Goal: Task Accomplishment & Management: Manage account settings

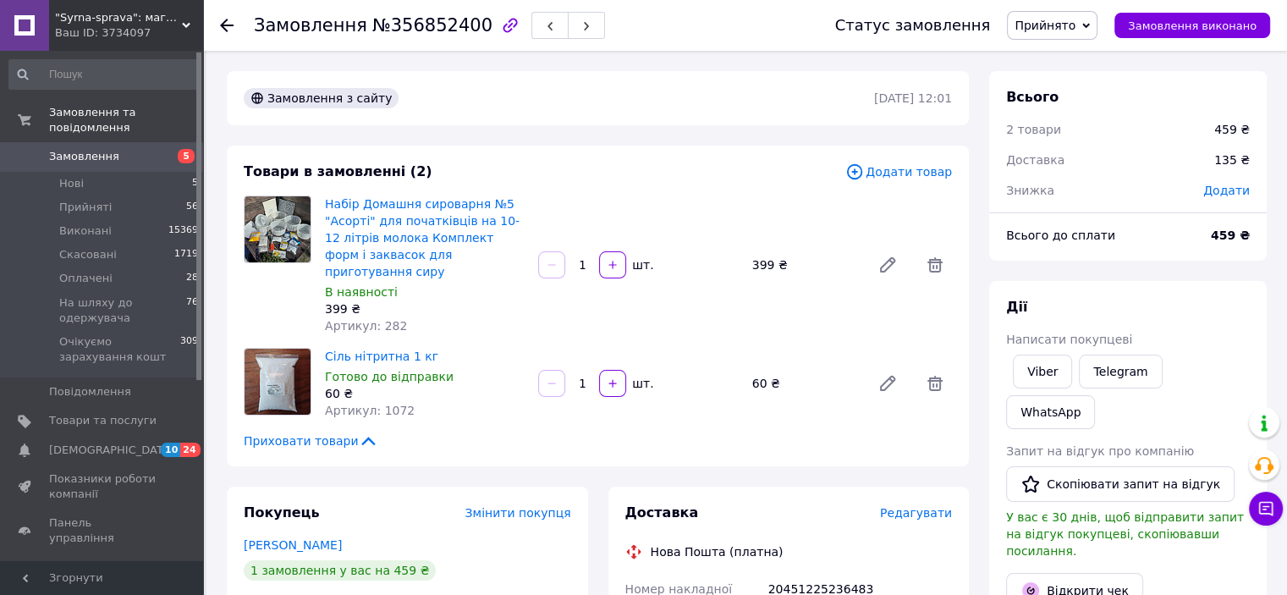
click at [130, 149] on span "Замовлення" at bounding box center [102, 156] width 107 height 15
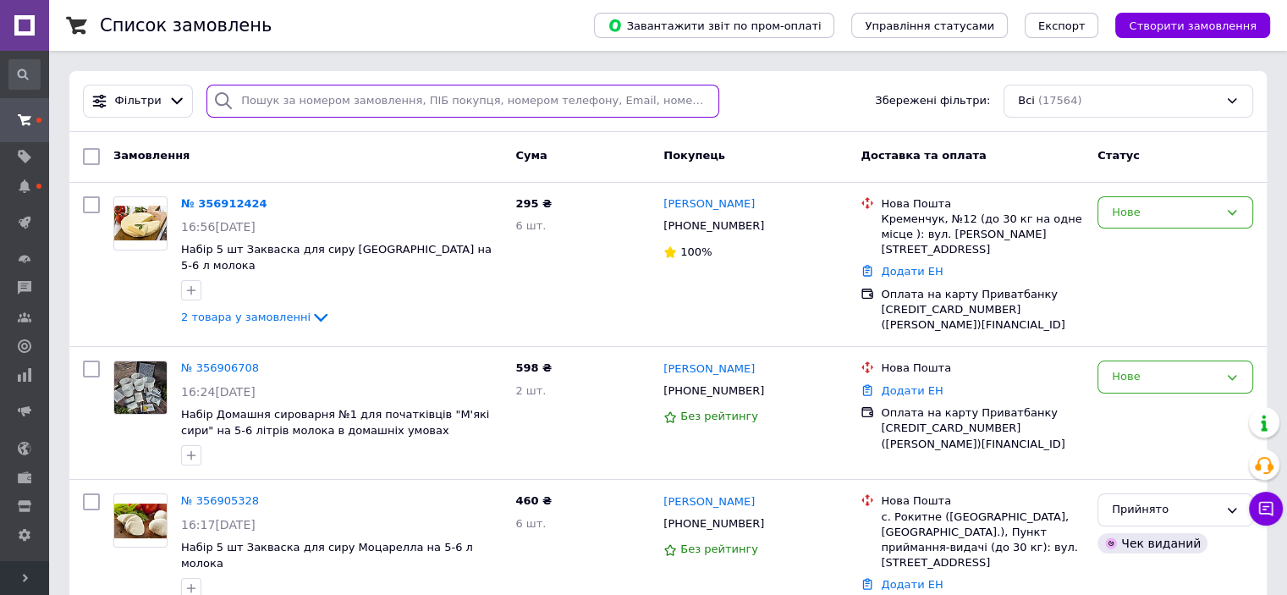
click at [471, 105] on input "search" at bounding box center [462, 101] width 513 height 33
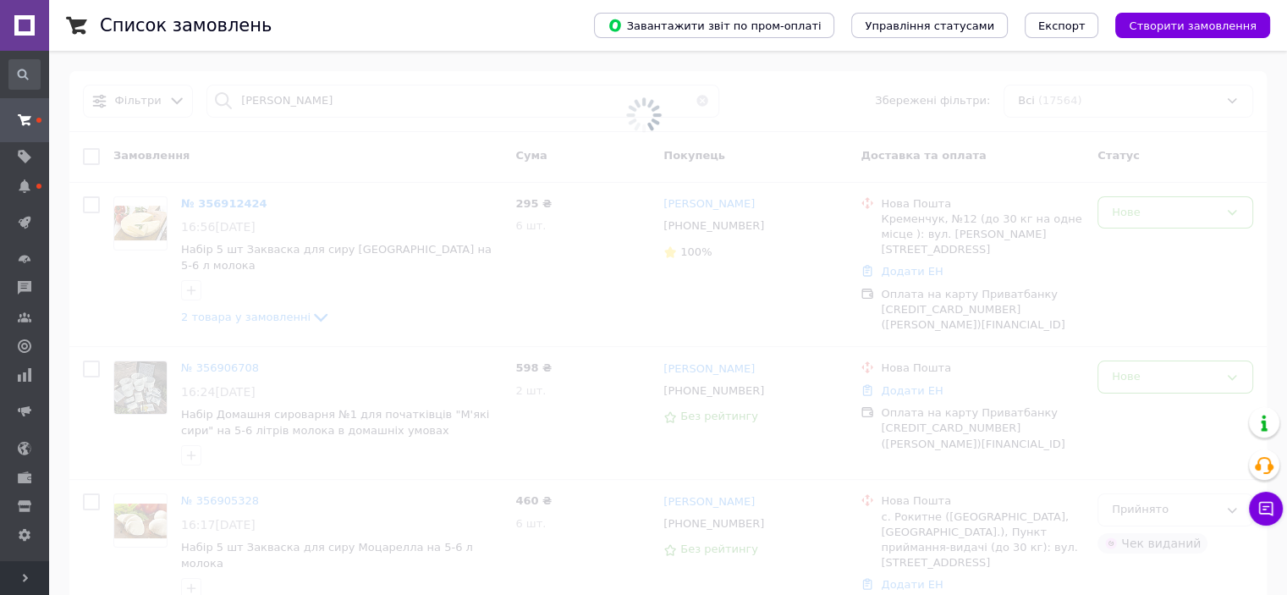
click at [30, 574] on span "Розгорнути" at bounding box center [24, 578] width 49 height 34
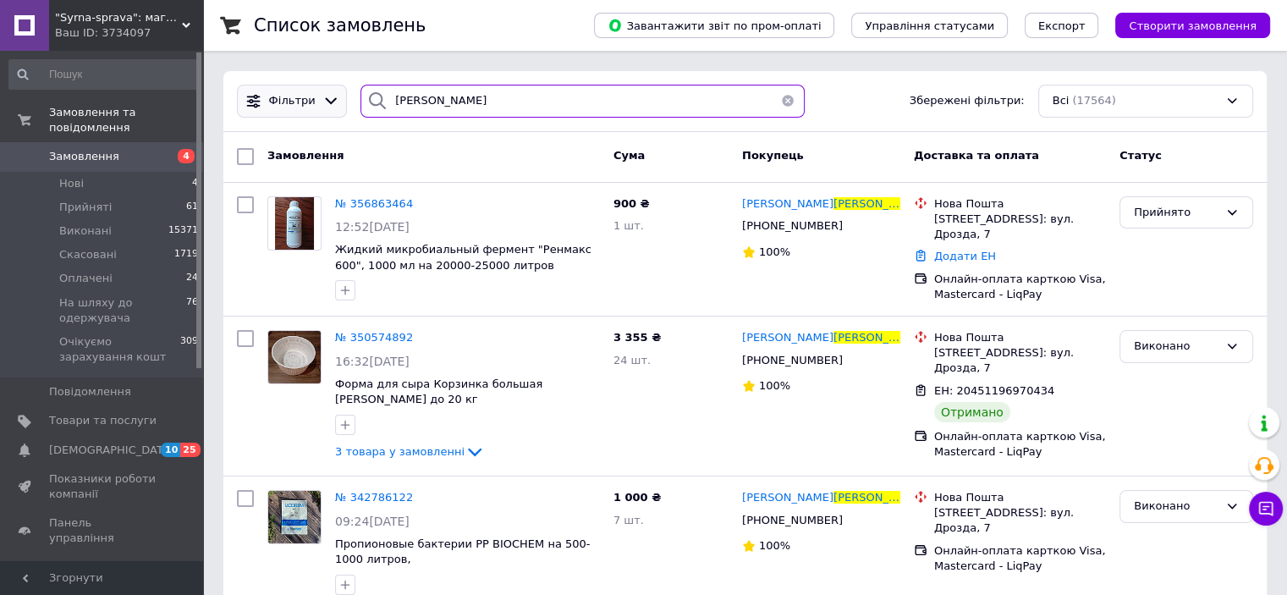
drag, startPoint x: 416, startPoint y: 91, endPoint x: 329, endPoint y: 94, distance: 86.4
click at [329, 94] on div "Фільтри грицик Збережені фільтри: Всі (17564)" at bounding box center [745, 101] width 1030 height 33
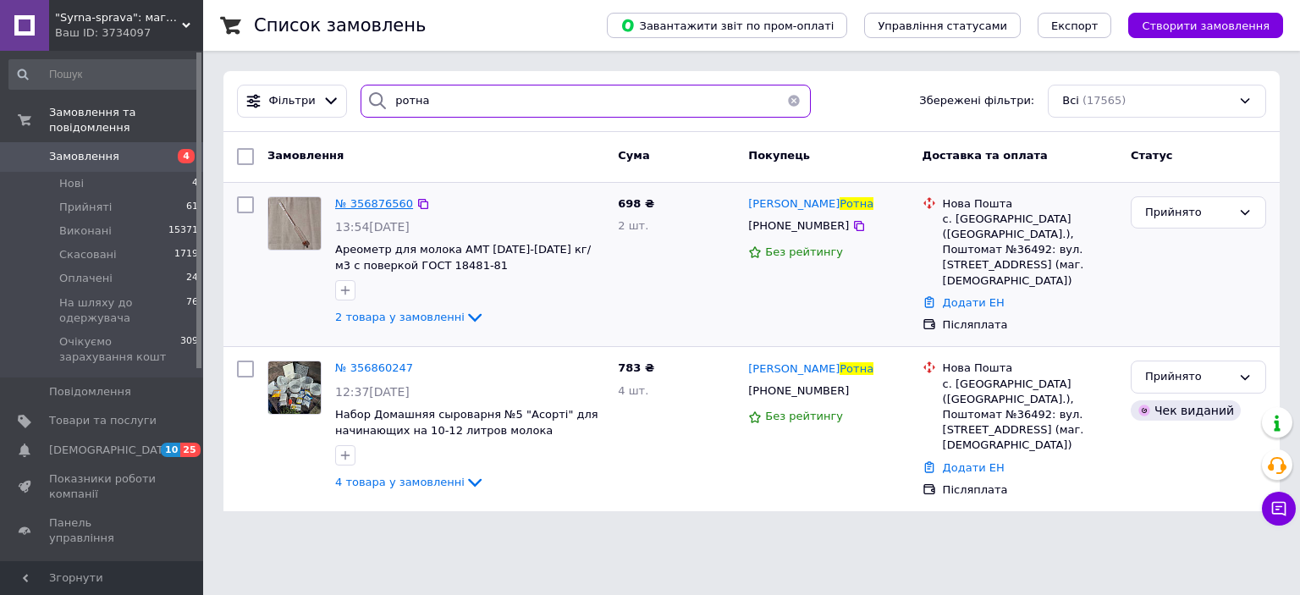
type input "ротна"
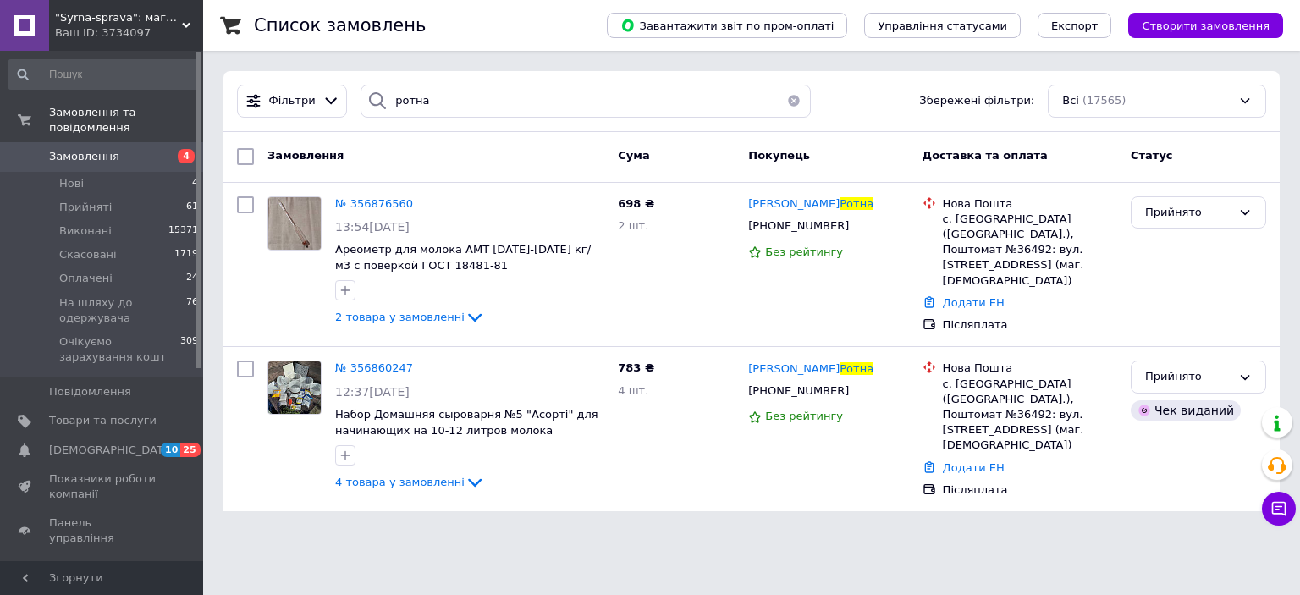
click at [129, 149] on span "Замовлення" at bounding box center [102, 156] width 107 height 15
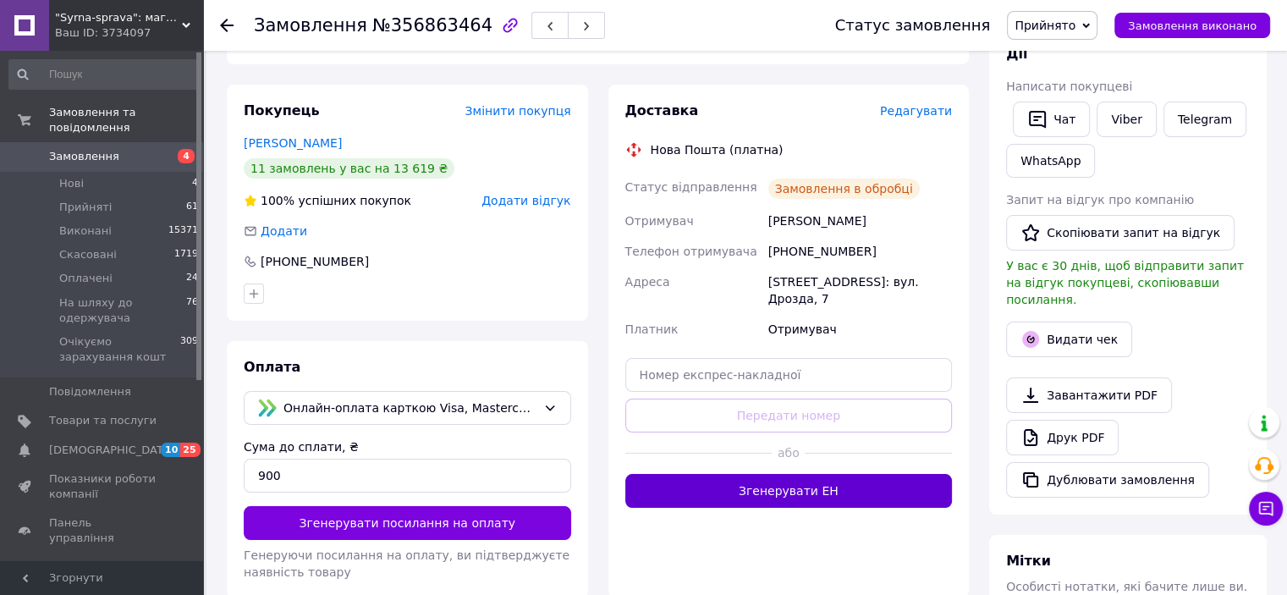
scroll to position [254, 0]
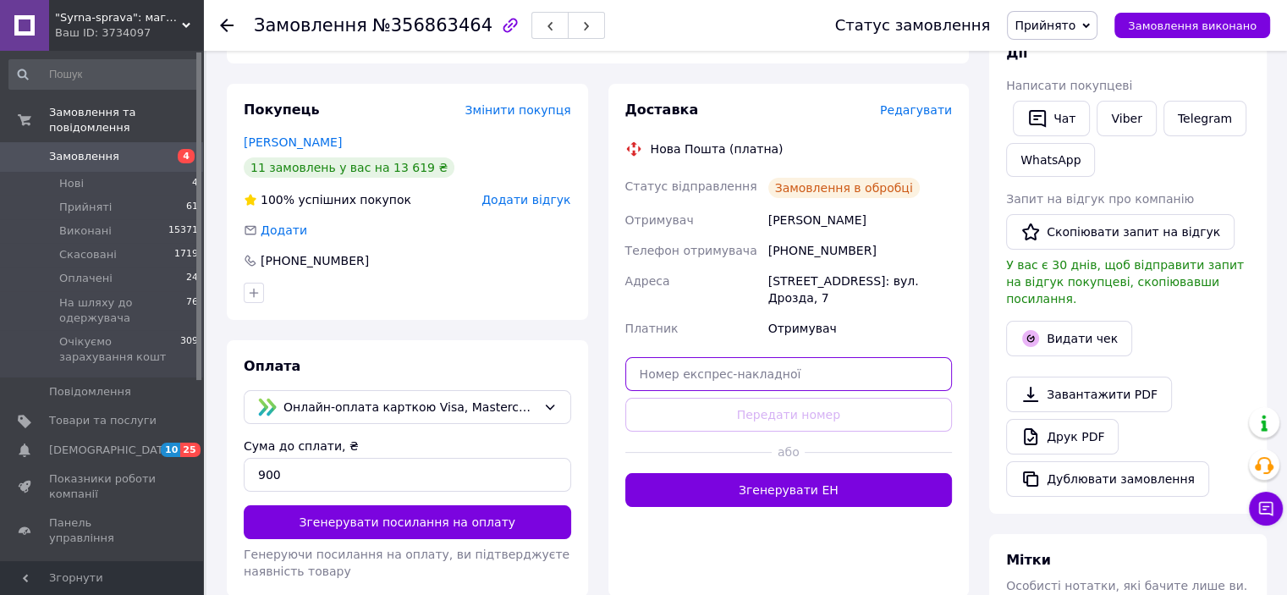
click at [779, 361] on input "text" at bounding box center [789, 374] width 328 height 34
paste input "20451225307703"
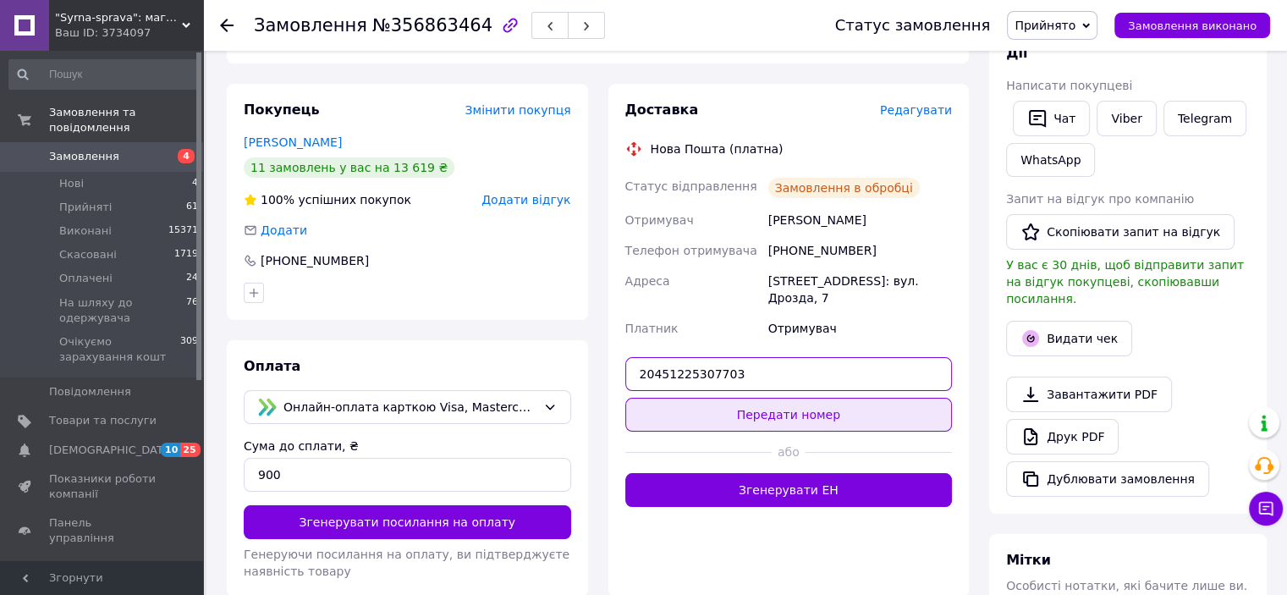
type input "20451225307703"
click at [760, 398] on button "Передати номер" at bounding box center [789, 415] width 328 height 34
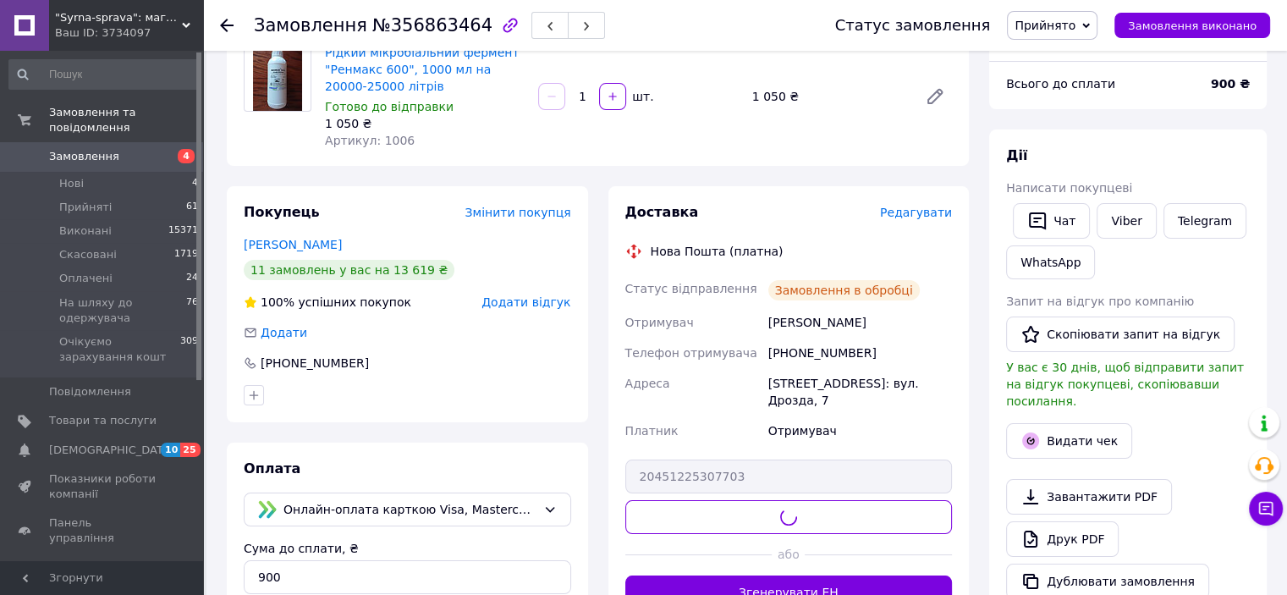
scroll to position [85, 0]
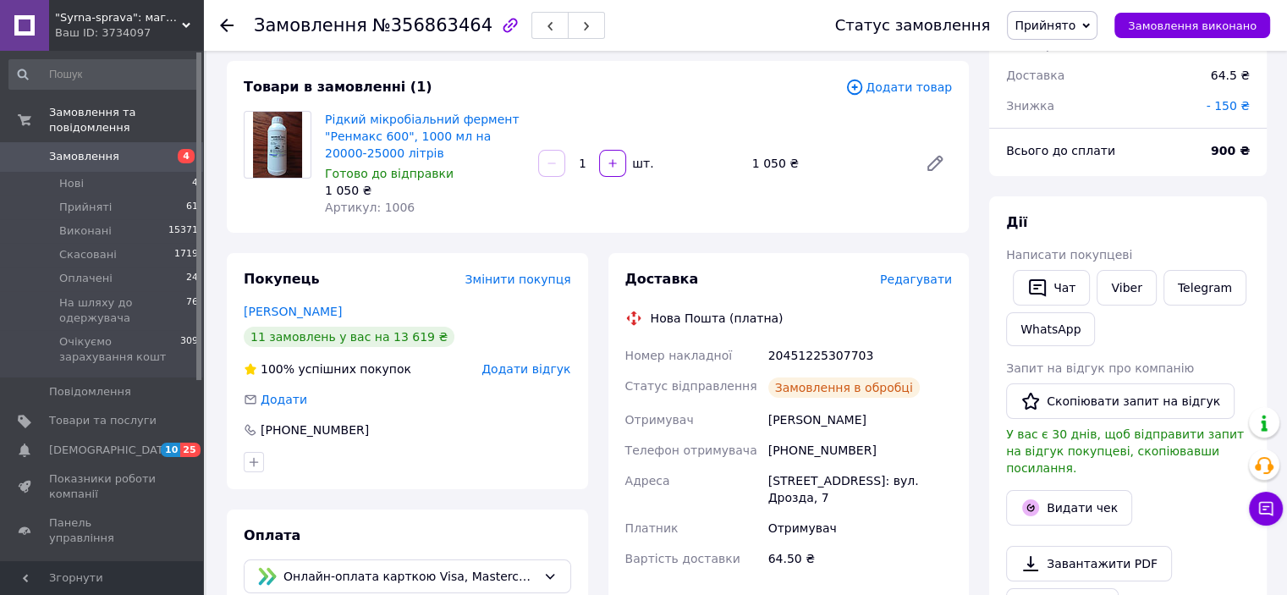
click at [611, 383] on div "Доставка Редагувати Нова Пошта (платна) Номер накладної 20451225307703 Статус в…" at bounding box center [788, 509] width 361 height 513
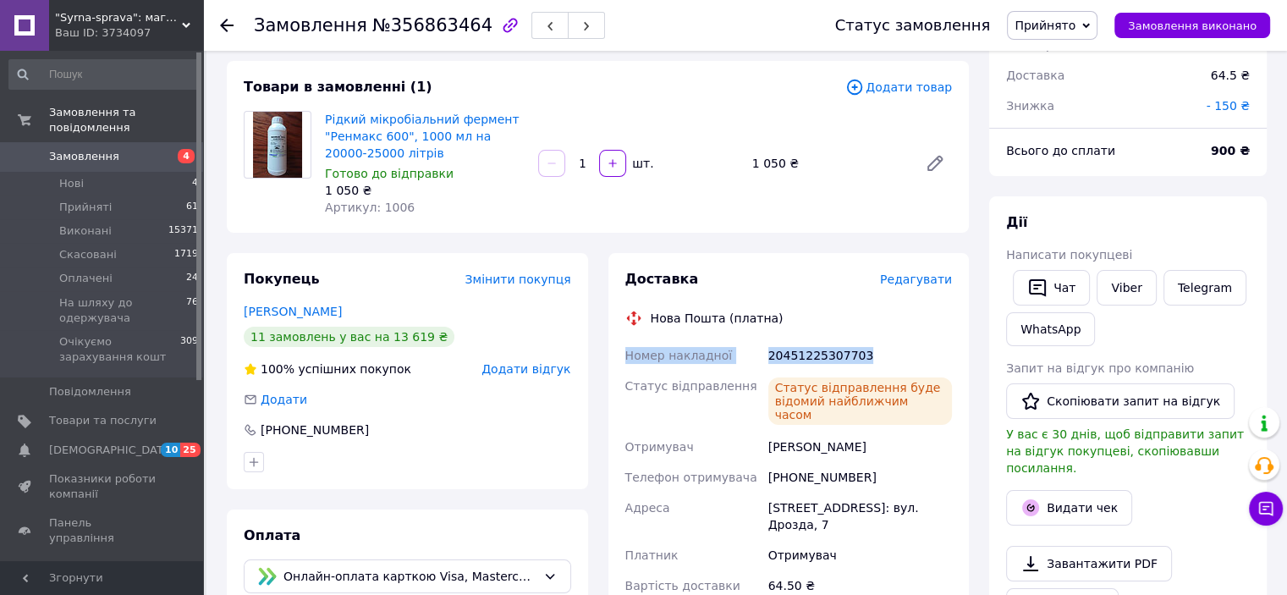
drag, startPoint x: 625, startPoint y: 357, endPoint x: 873, endPoint y: 350, distance: 247.2
click at [873, 350] on div "Номер накладної 20451225307703 Статус відправлення Статус відправлення буде від…" at bounding box center [789, 470] width 334 height 261
copy div "Номер накладної 20451225307703"
click at [1132, 291] on link "Viber" at bounding box center [1126, 288] width 59 height 36
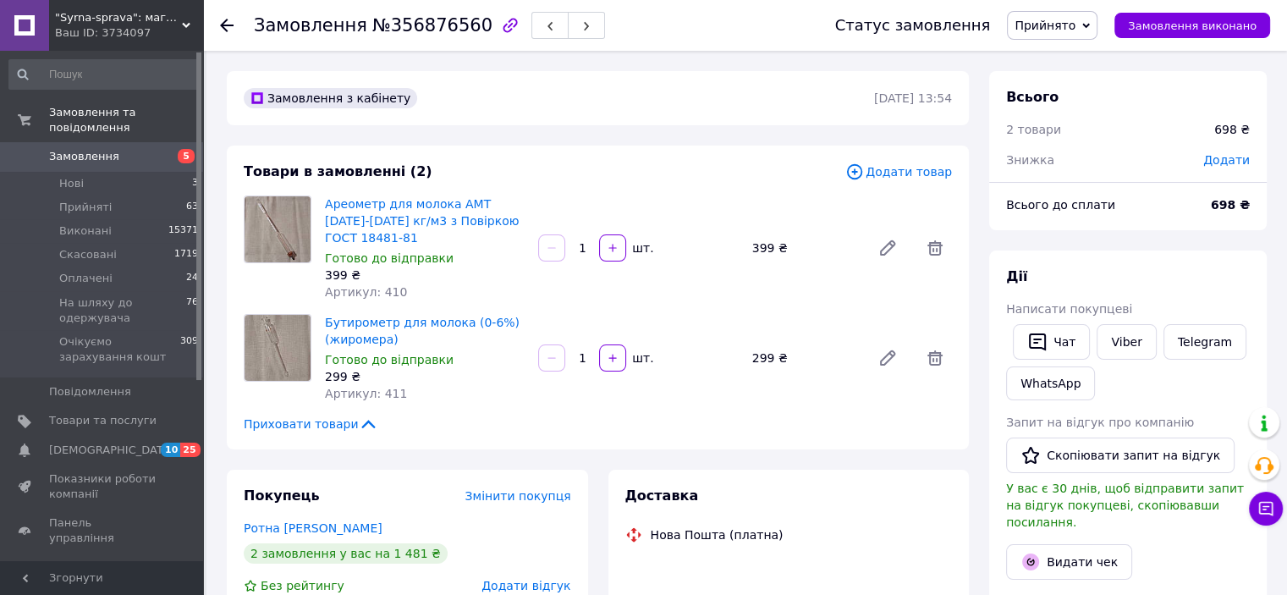
scroll to position [91, 0]
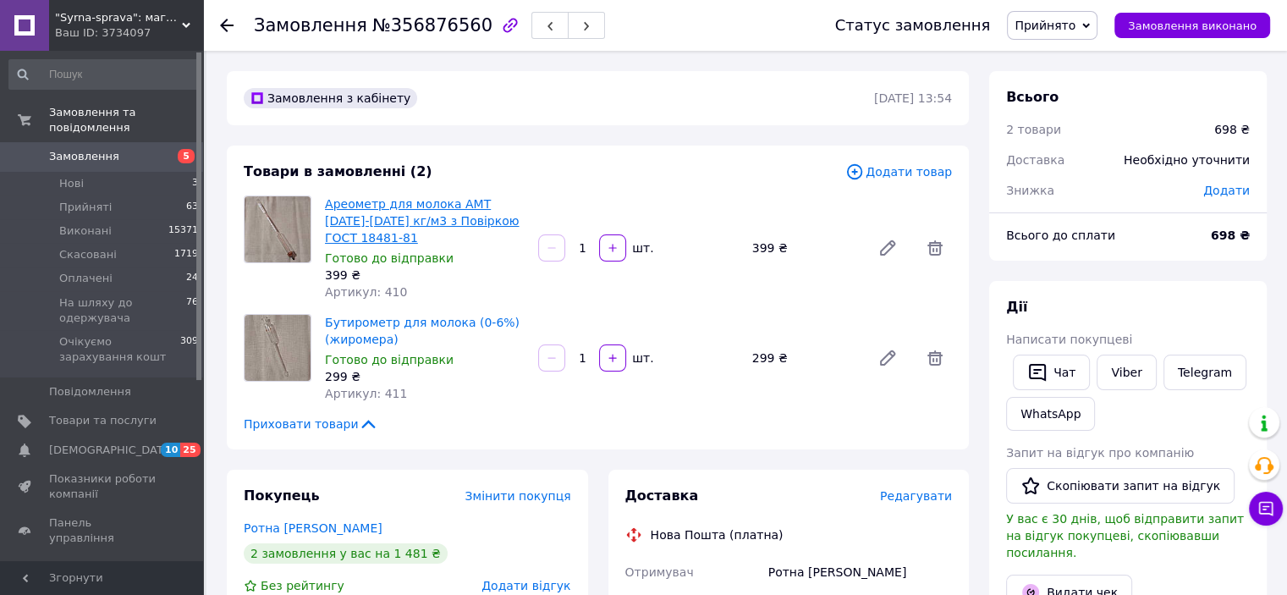
click at [438, 222] on link "Ареометр для молока АМТ 1015-1040 кг/м3 з Повіркою ГОСТ 18481-81" at bounding box center [422, 220] width 194 height 47
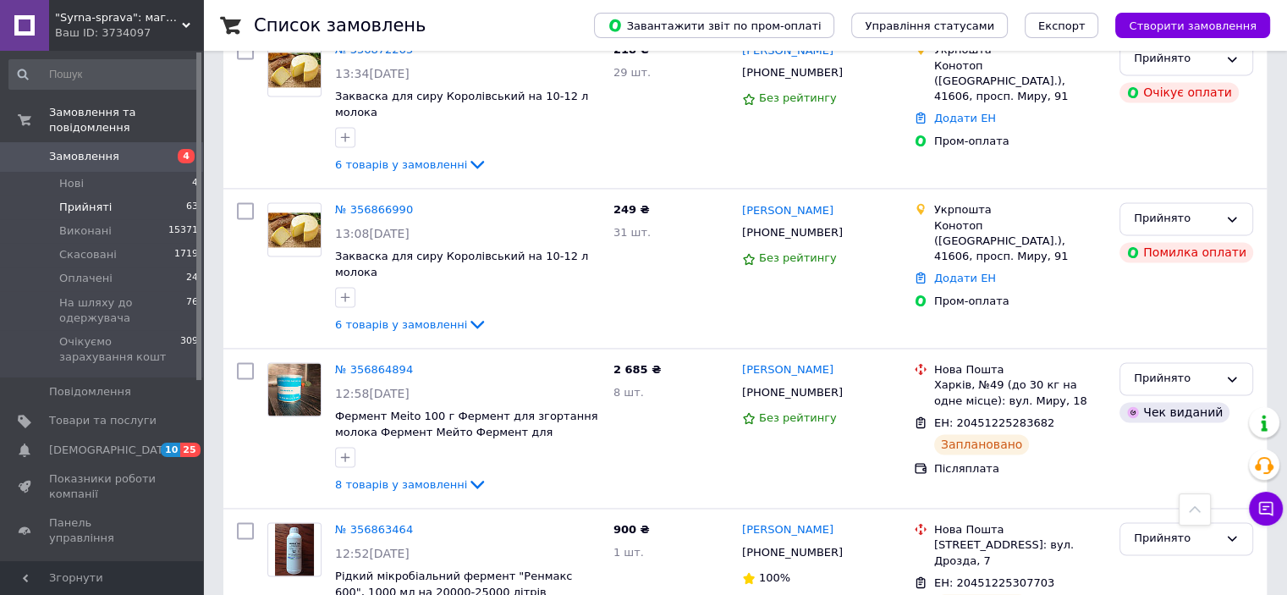
click at [127, 195] on li "Прийняті 63" at bounding box center [104, 207] width 208 height 24
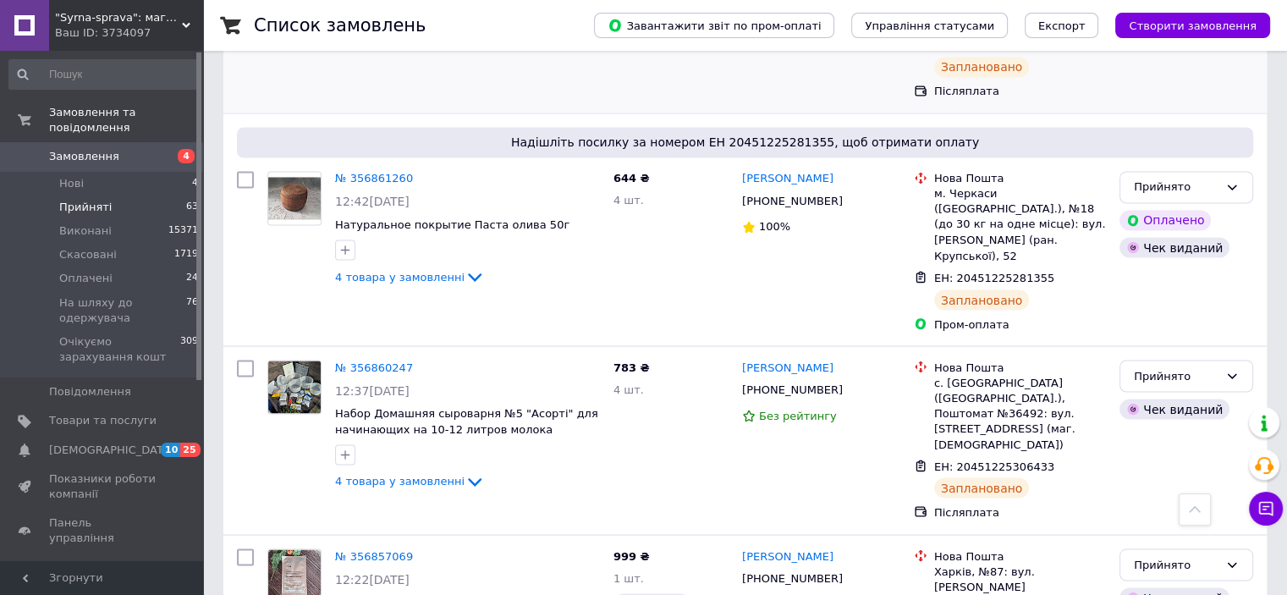
scroll to position [3051, 0]
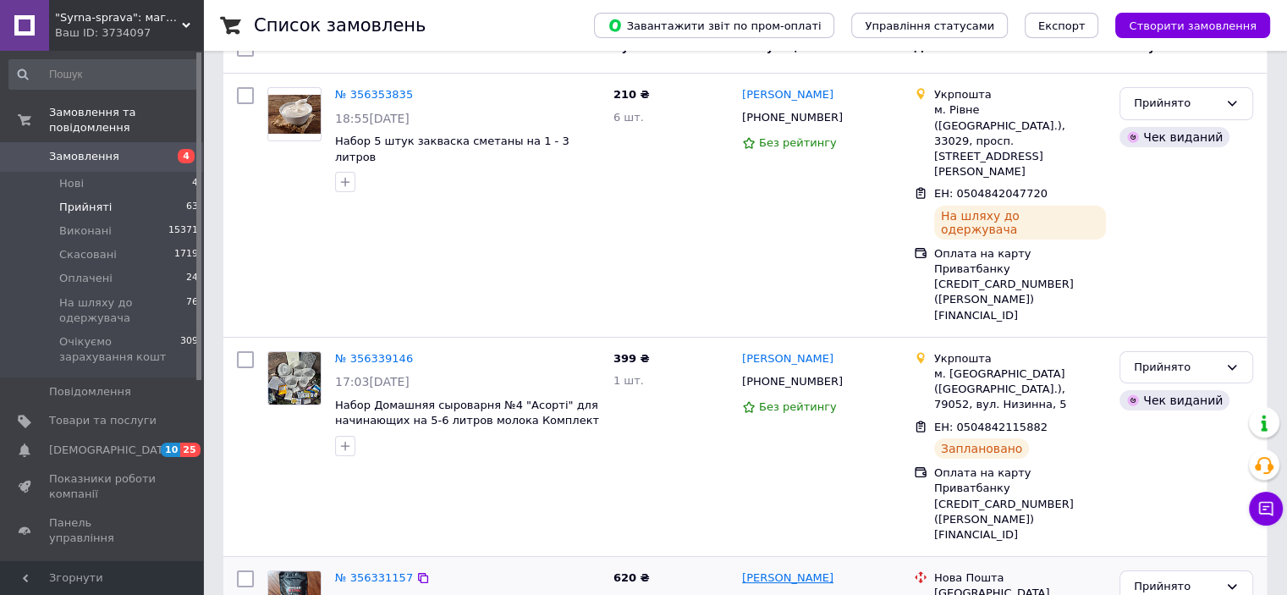
scroll to position [198, 0]
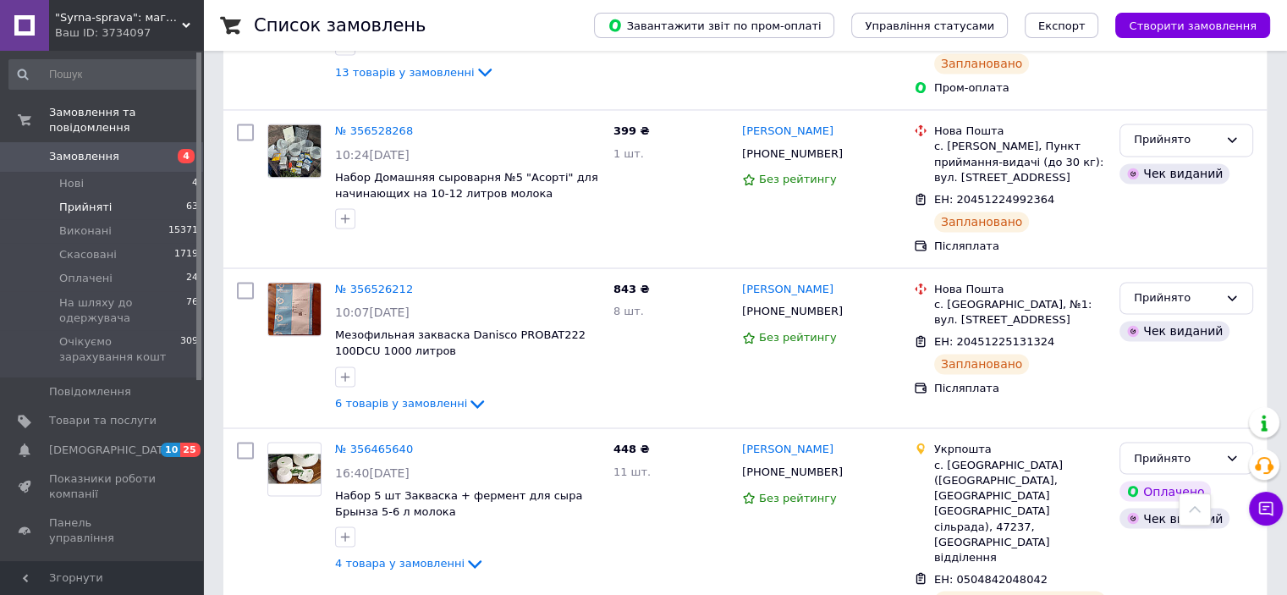
scroll to position [3106, 0]
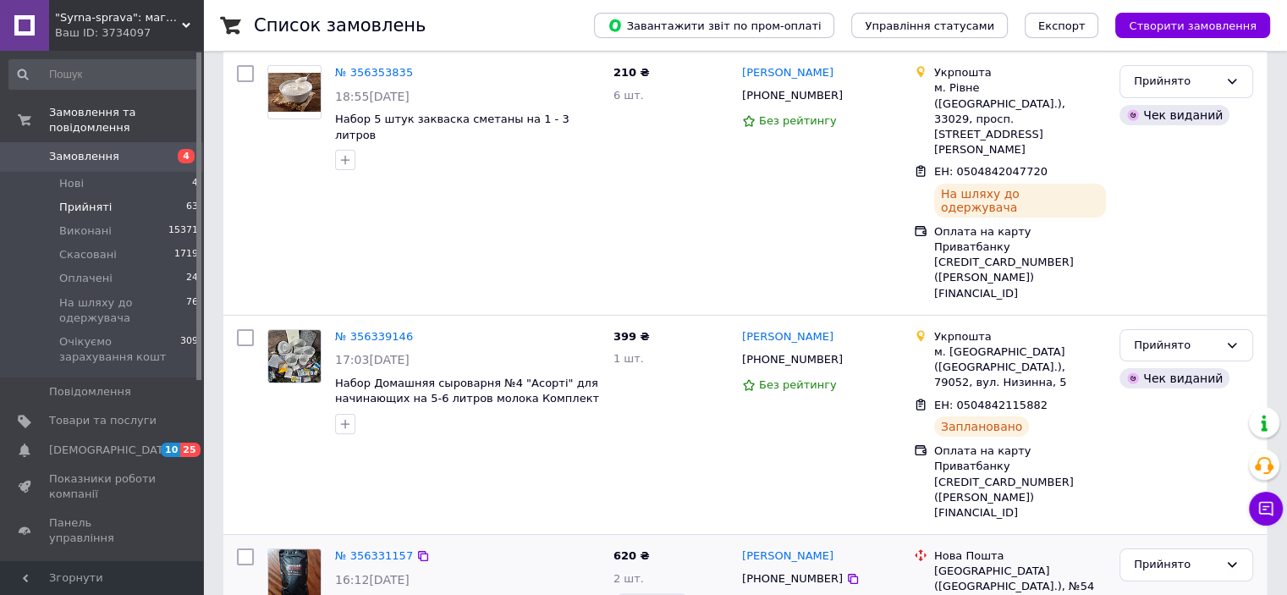
scroll to position [198, 0]
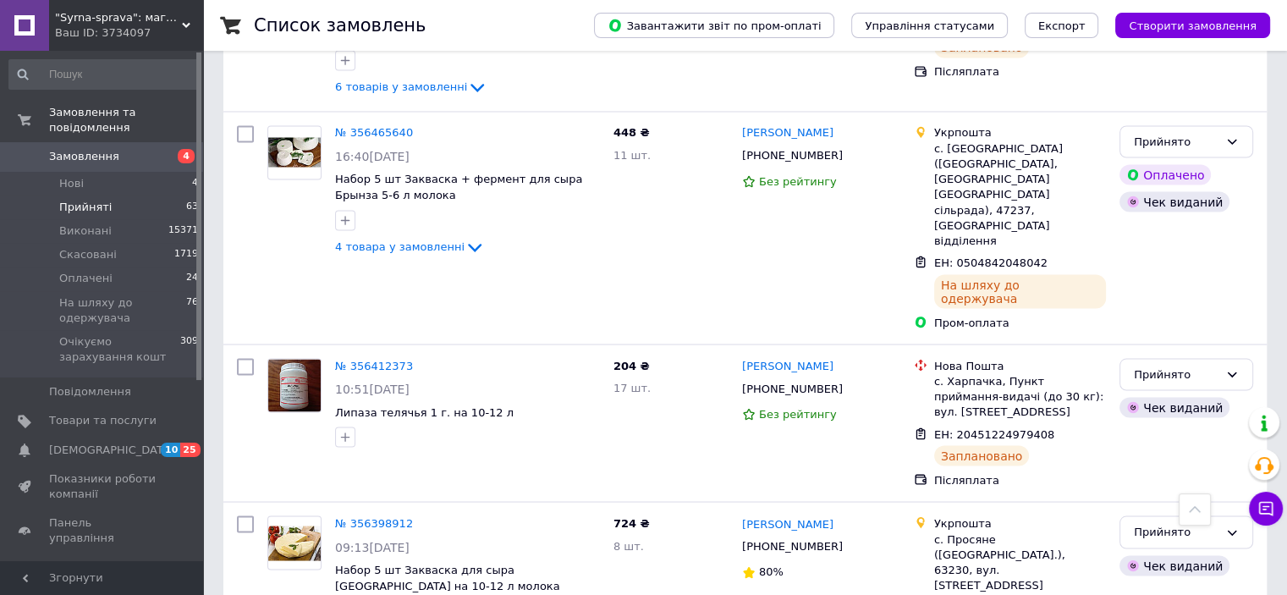
scroll to position [3106, 0]
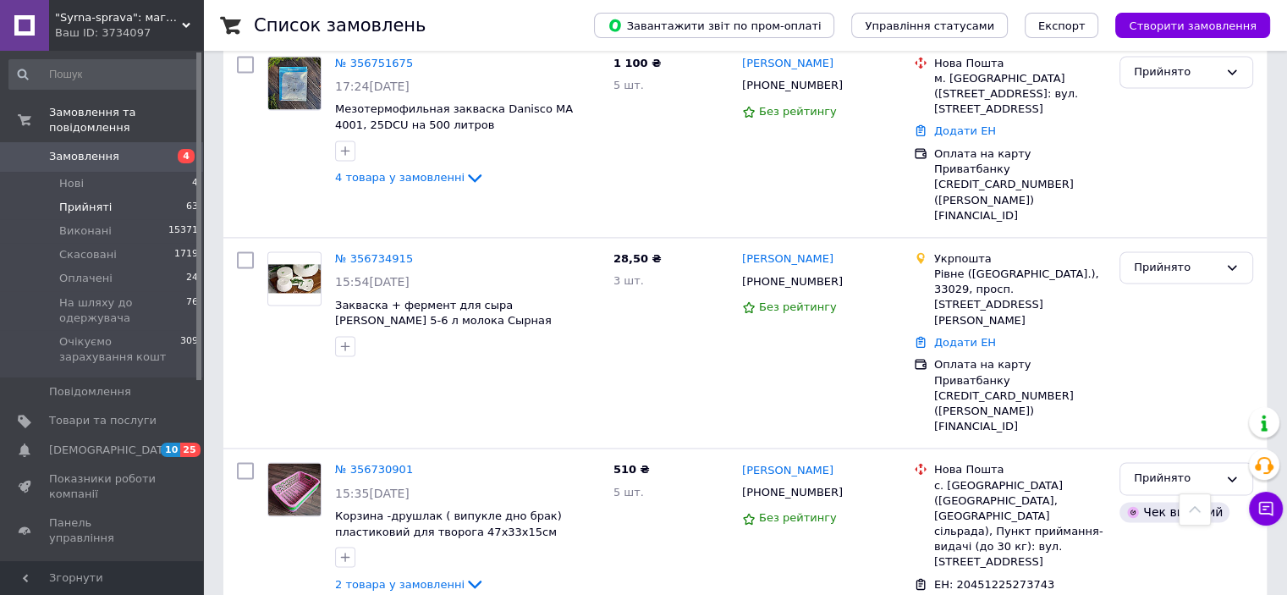
scroll to position [2380, 0]
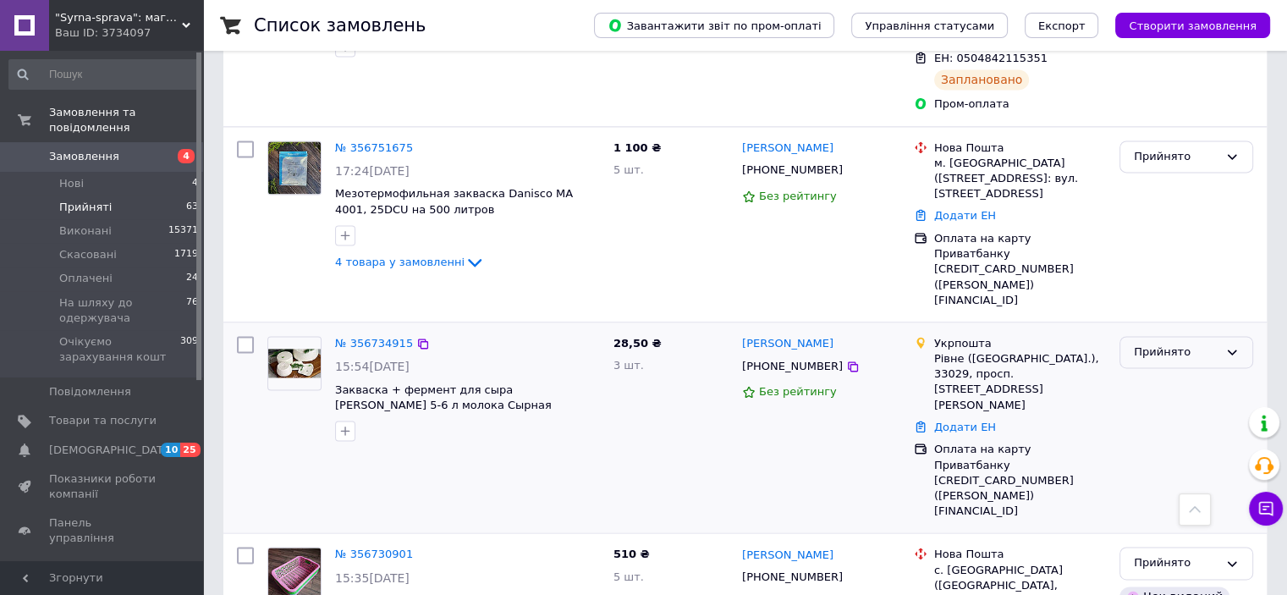
click at [1230, 345] on icon at bounding box center [1232, 352] width 14 height 14
click at [1205, 372] on li "Виконано" at bounding box center [1186, 387] width 132 height 31
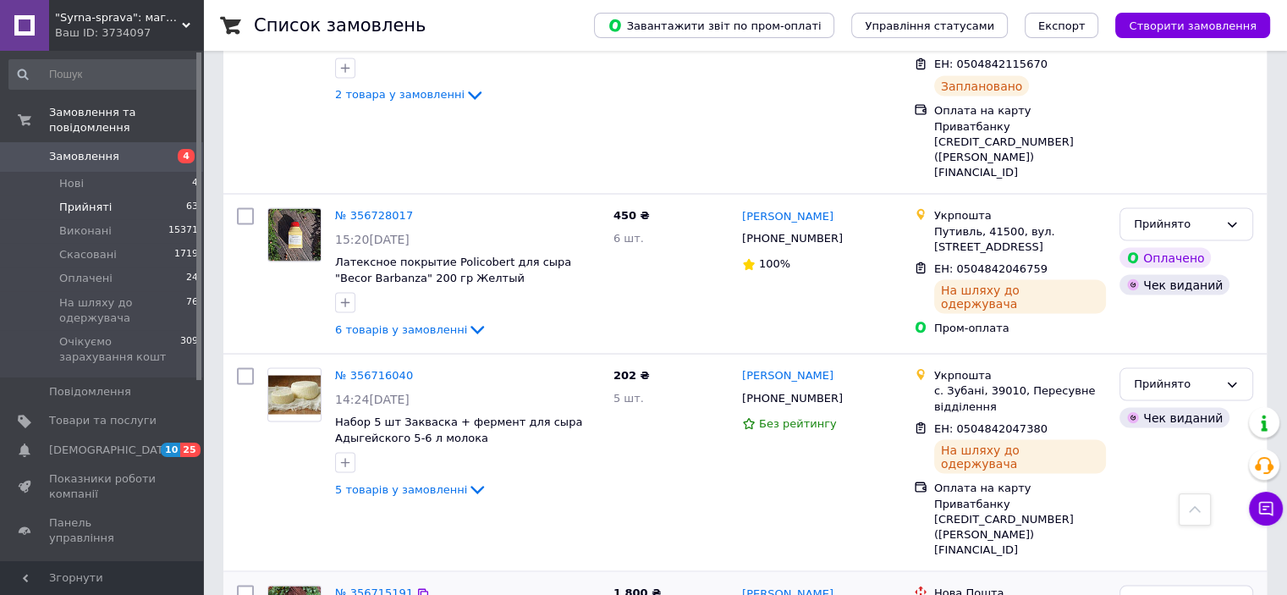
scroll to position [3209, 0]
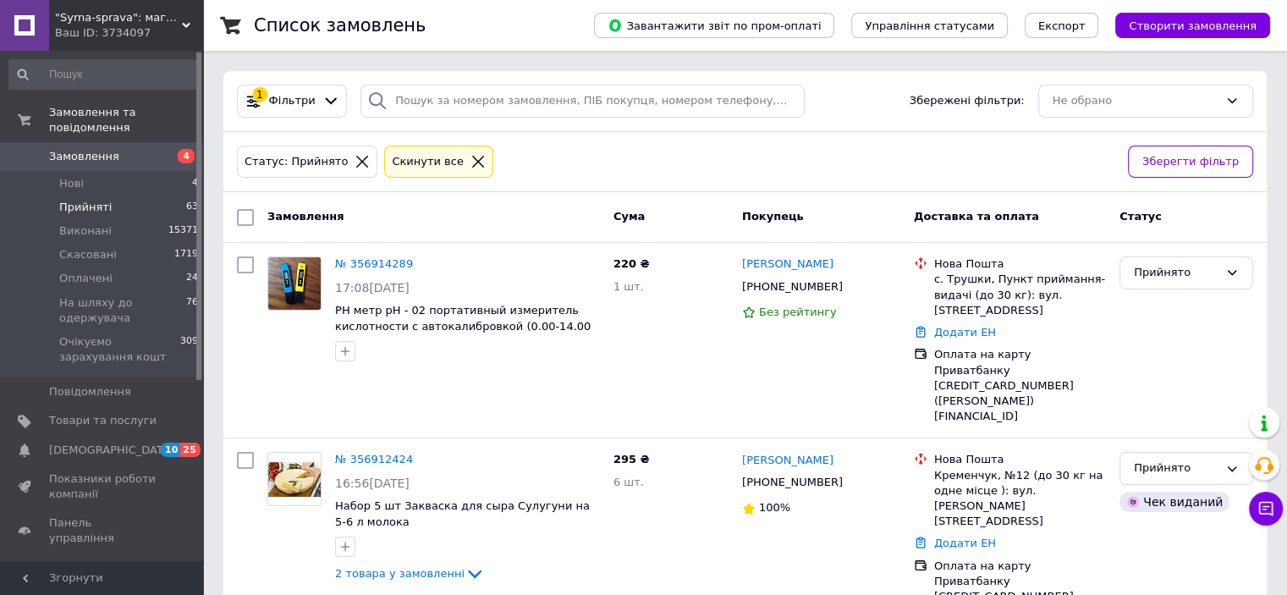
scroll to position [169, 0]
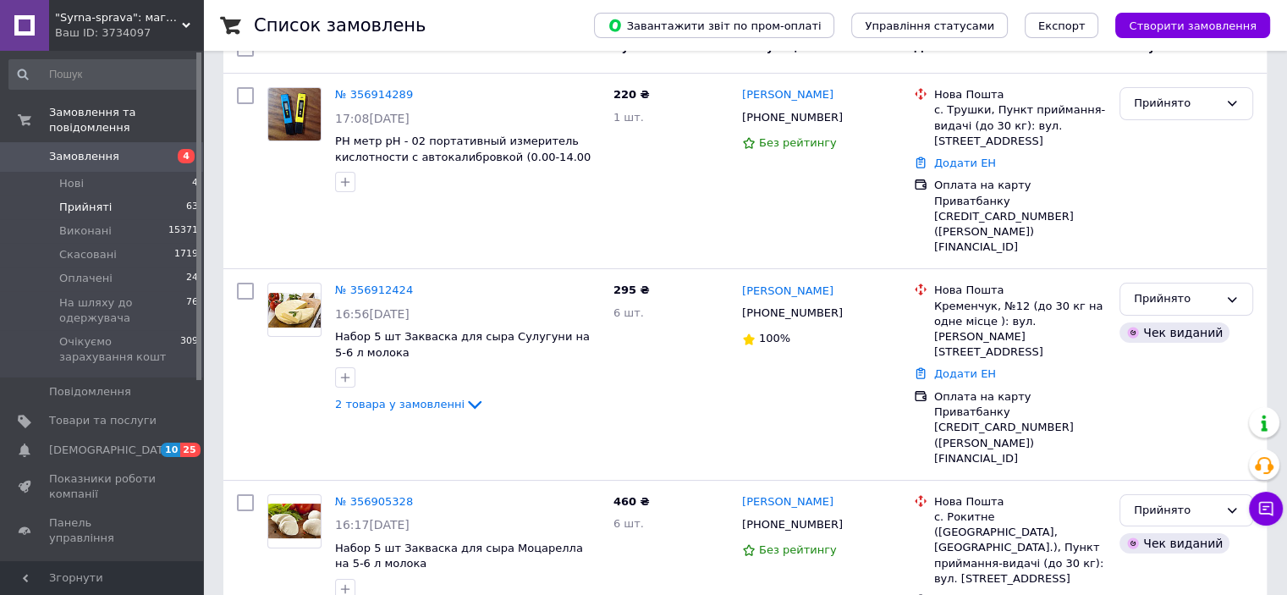
click at [81, 149] on span "Замовлення" at bounding box center [84, 156] width 70 height 15
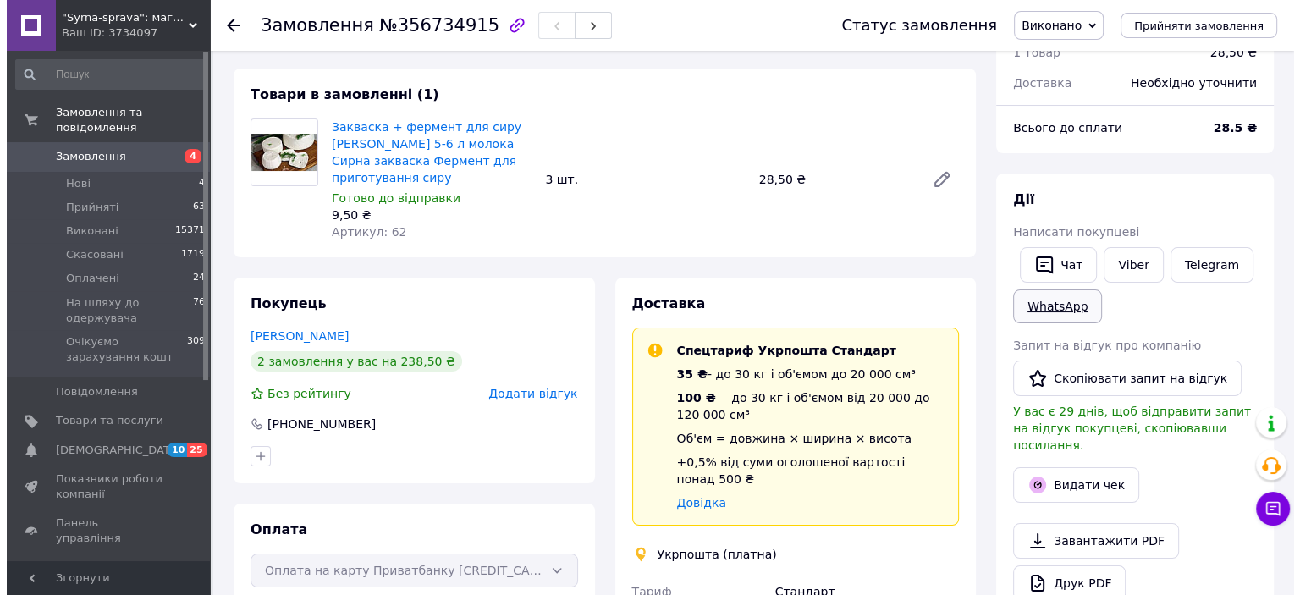
scroll to position [254, 0]
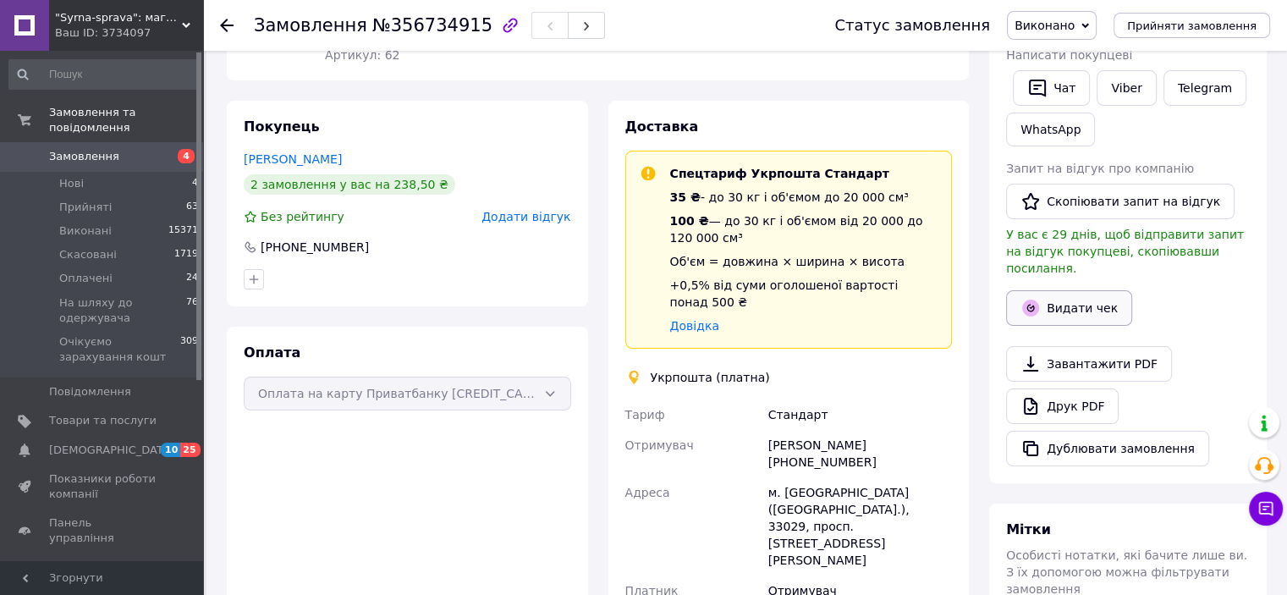
click at [1071, 295] on button "Видати чек" at bounding box center [1069, 308] width 126 height 36
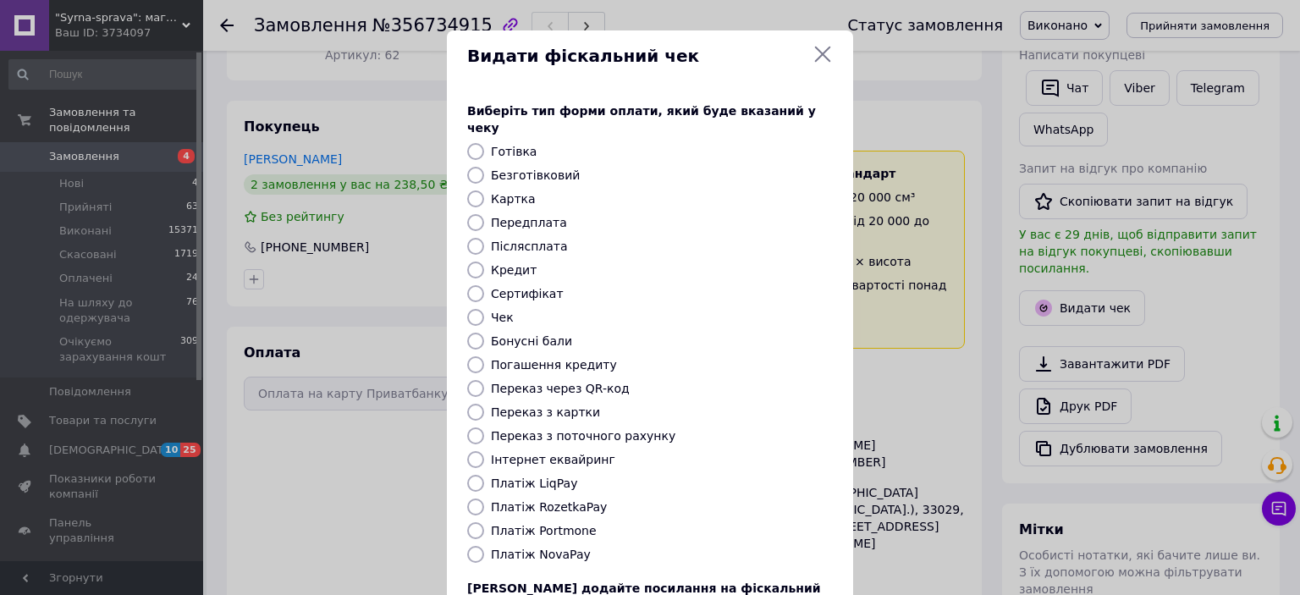
click at [530, 168] on label "Безготівковий" at bounding box center [535, 175] width 89 height 14
click at [484, 167] on input "Безготівковий" at bounding box center [475, 175] width 17 height 17
radio input "true"
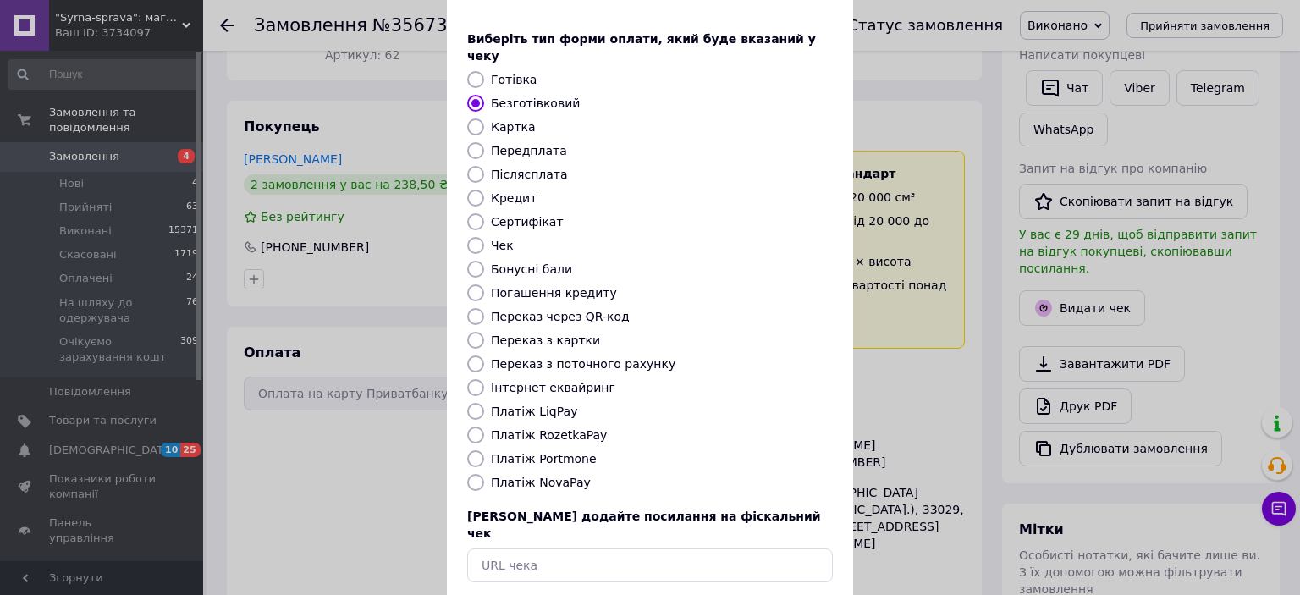
scroll to position [131, 0]
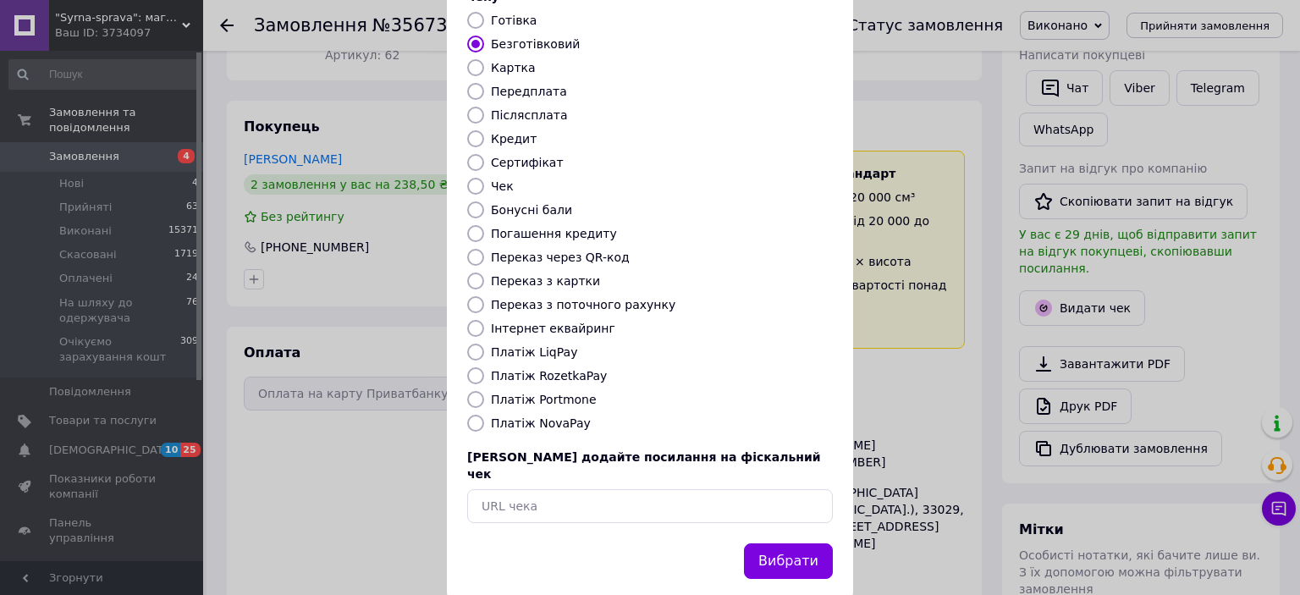
click at [808, 543] on button "Вибрати" at bounding box center [788, 561] width 89 height 36
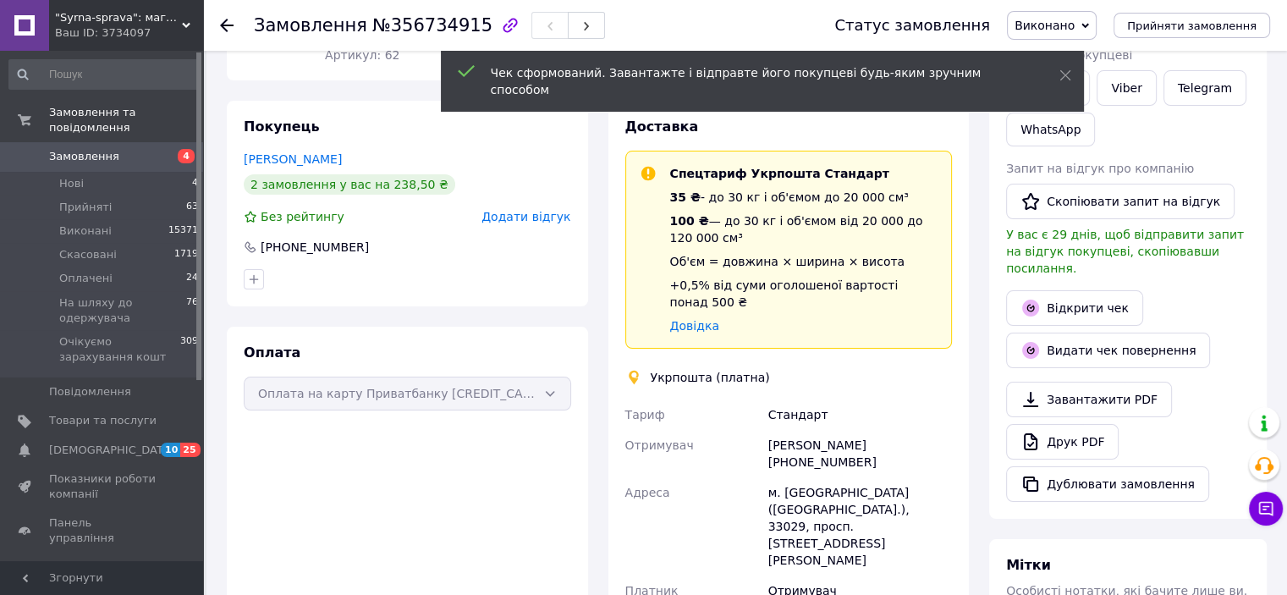
scroll to position [0, 0]
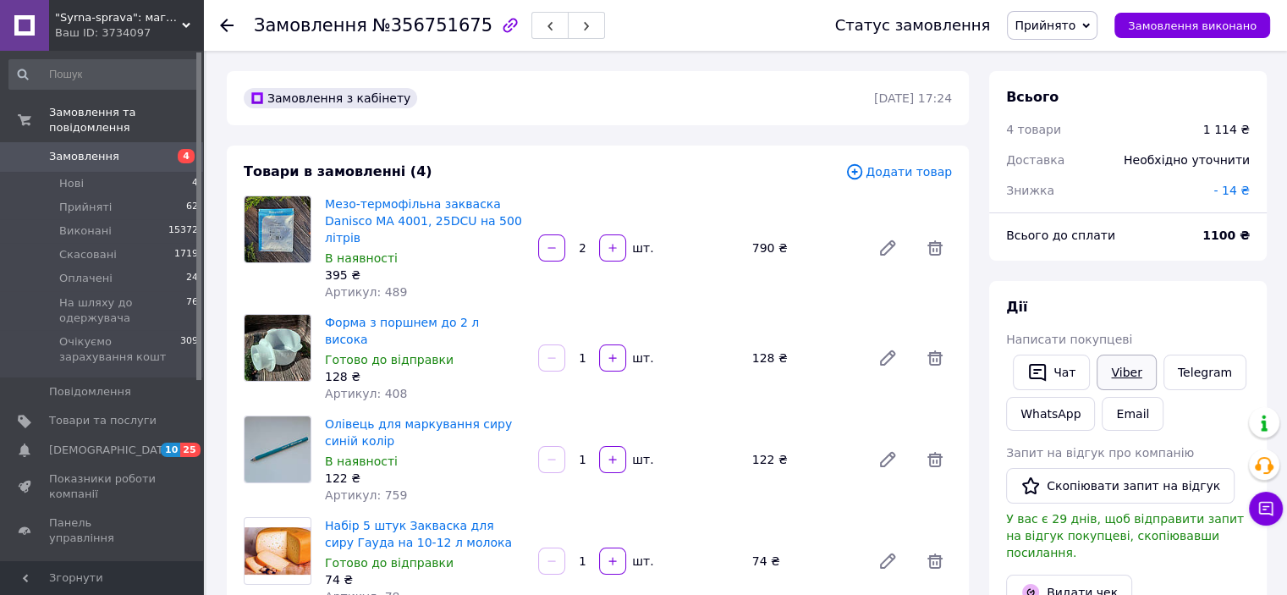
click at [1115, 371] on link "Viber" at bounding box center [1126, 373] width 59 height 36
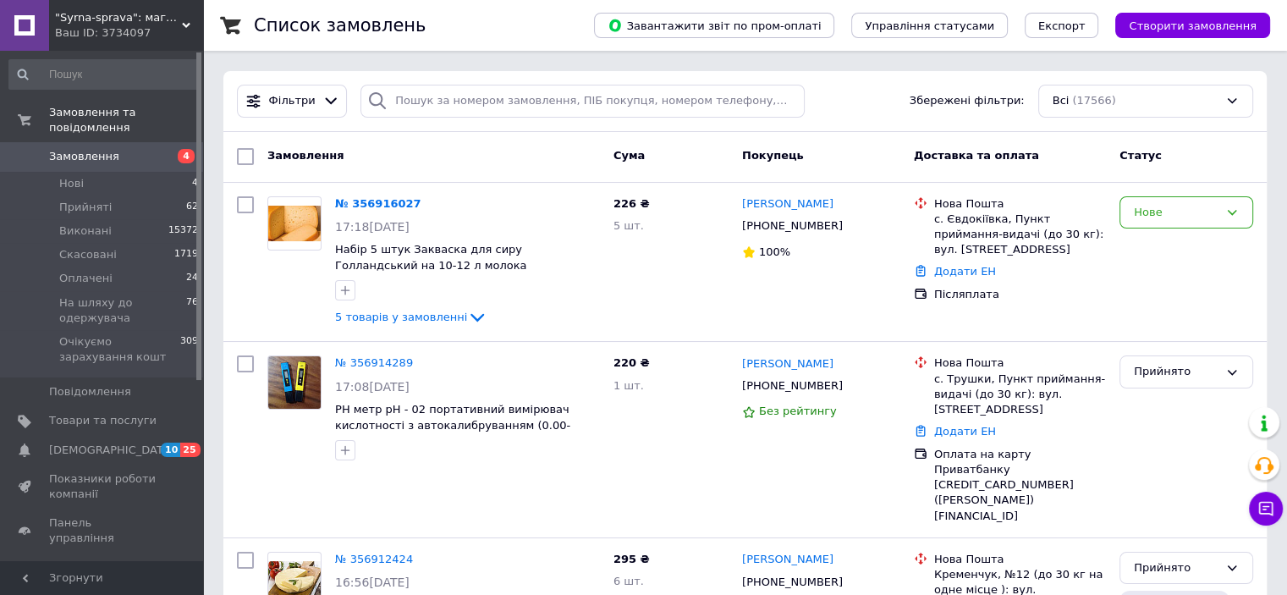
click at [478, 142] on div "Замовлення" at bounding box center [434, 156] width 346 height 30
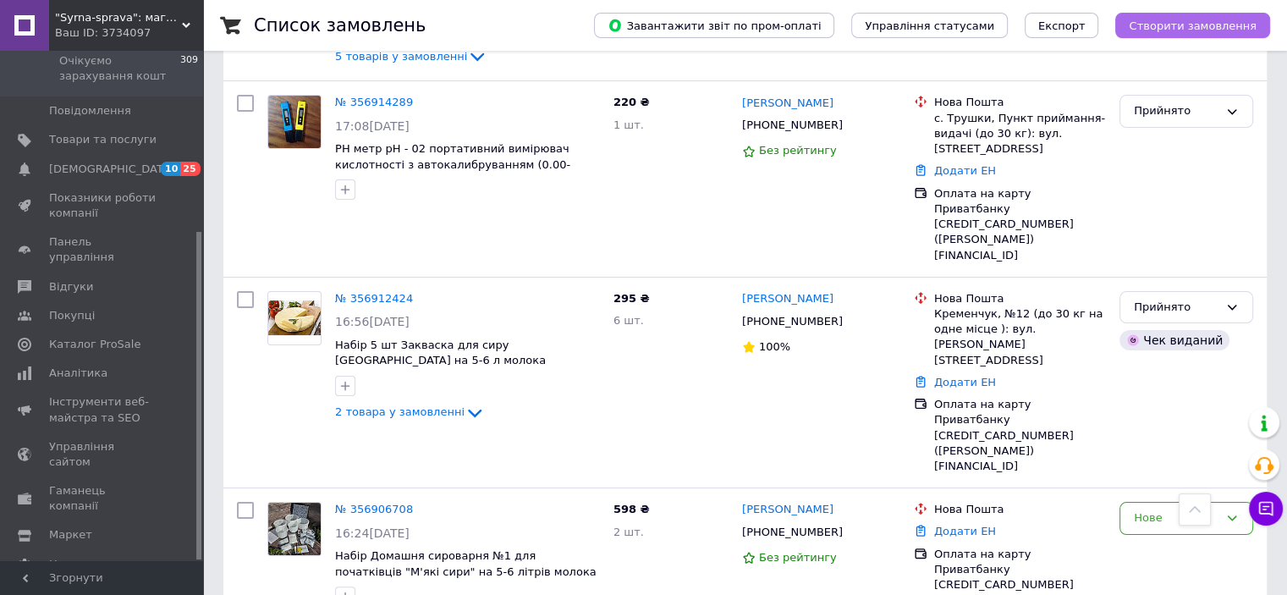
scroll to position [254, 0]
